Goal: Transaction & Acquisition: Purchase product/service

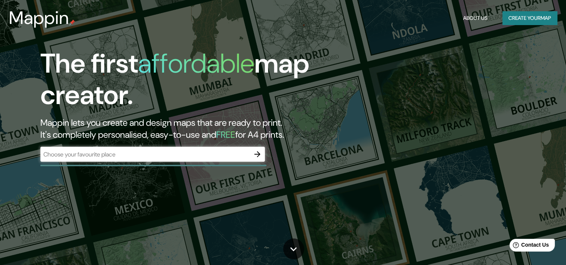
click at [228, 160] on div "​" at bounding box center [152, 154] width 225 height 15
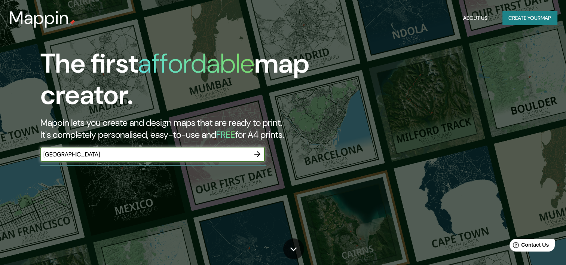
type input "[GEOGRAPHIC_DATA]"
click at [258, 153] on icon "button" at bounding box center [257, 154] width 9 height 9
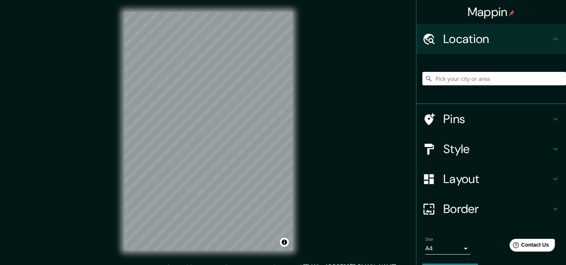
click at [458, 143] on h4 "Style" at bounding box center [498, 149] width 108 height 15
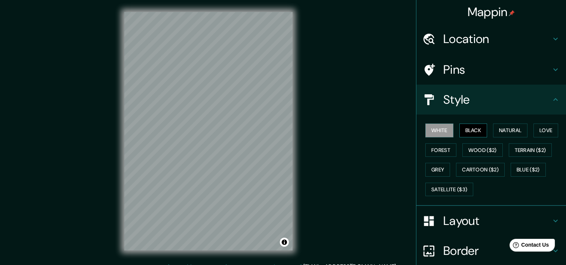
click at [475, 130] on button "Black" at bounding box center [474, 131] width 28 height 14
click at [496, 130] on button "Natural" at bounding box center [510, 131] width 34 height 14
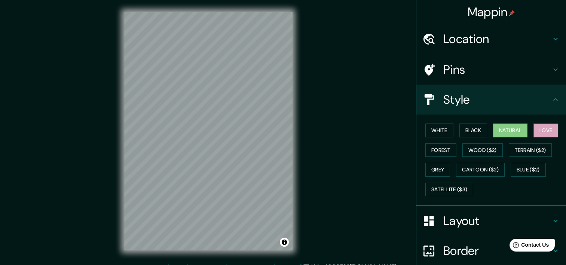
click at [541, 130] on button "Love" at bounding box center [546, 131] width 25 height 14
click at [440, 148] on button "Forest" at bounding box center [441, 150] width 31 height 14
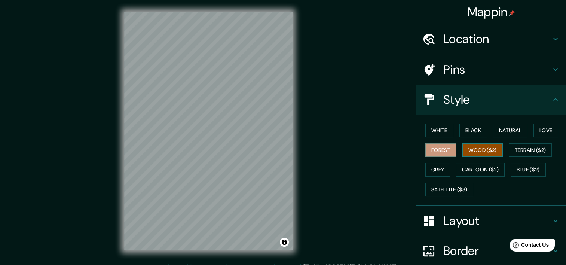
click at [483, 147] on button "Wood ($2)" at bounding box center [483, 150] width 40 height 14
click at [519, 147] on button "Terrain ($2)" at bounding box center [530, 150] width 43 height 14
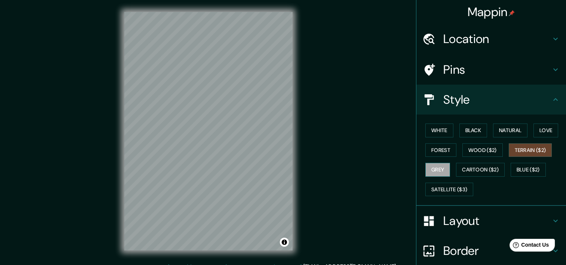
click at [426, 171] on button "Grey" at bounding box center [438, 170] width 25 height 14
click at [472, 171] on button "Cartoon ($2)" at bounding box center [480, 170] width 49 height 14
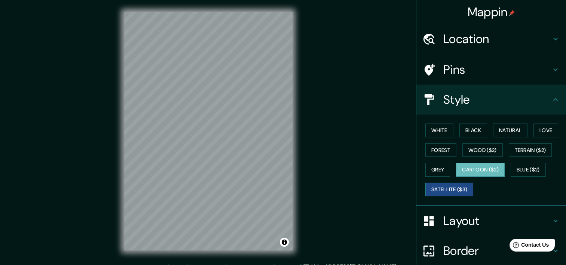
click at [457, 186] on button "Satellite ($3)" at bounding box center [450, 190] width 48 height 14
click at [529, 167] on button "Blue ($2)" at bounding box center [528, 170] width 35 height 14
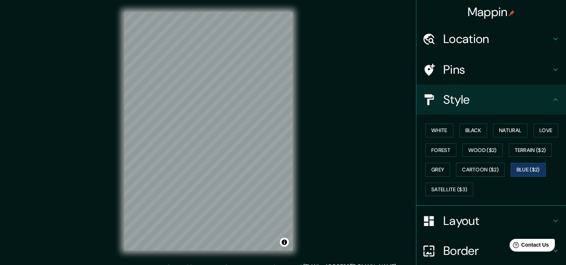
click at [469, 67] on h4 "Pins" at bounding box center [498, 69] width 108 height 15
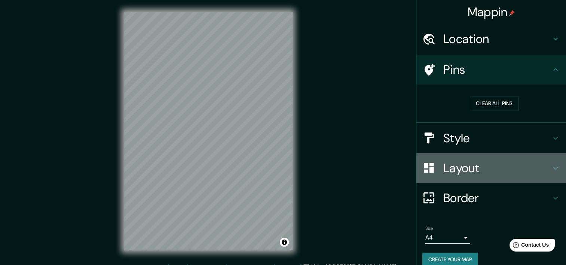
click at [453, 167] on h4 "Layout" at bounding box center [498, 168] width 108 height 15
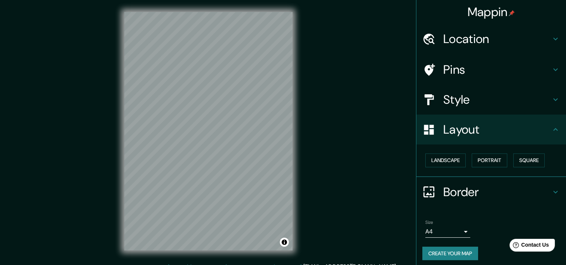
click at [458, 194] on h4 "Border" at bounding box center [498, 192] width 108 height 15
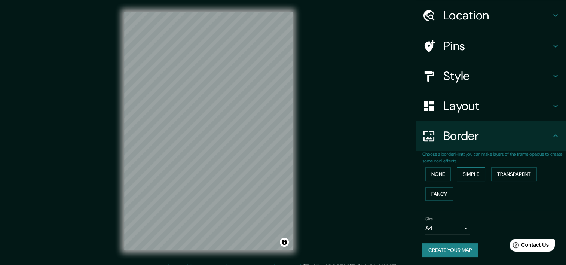
scroll to position [24, 0]
click at [460, 247] on button "Create your map" at bounding box center [451, 250] width 56 height 14
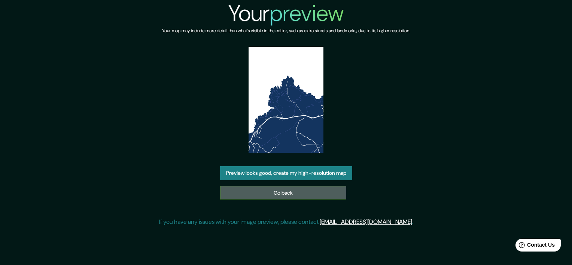
click at [259, 195] on link "Go back" at bounding box center [283, 193] width 126 height 14
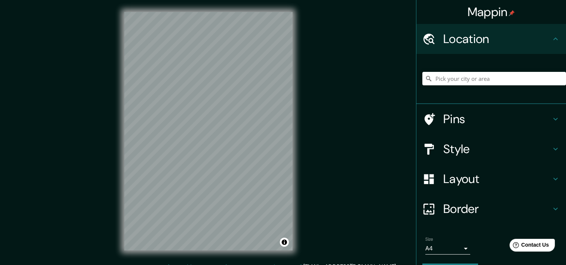
click at [460, 183] on h4 "Layout" at bounding box center [498, 178] width 108 height 15
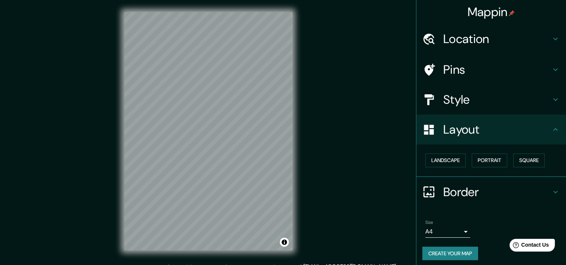
click at [483, 103] on h4 "Style" at bounding box center [498, 99] width 108 height 15
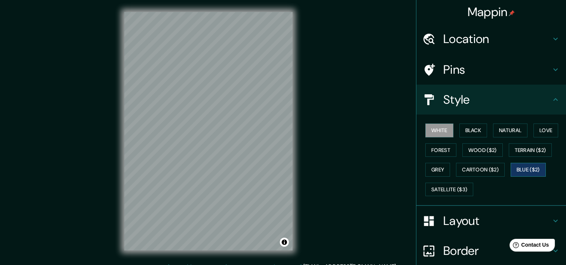
click at [532, 166] on button "Blue ($2)" at bounding box center [528, 170] width 35 height 14
